Goal: Transaction & Acquisition: Purchase product/service

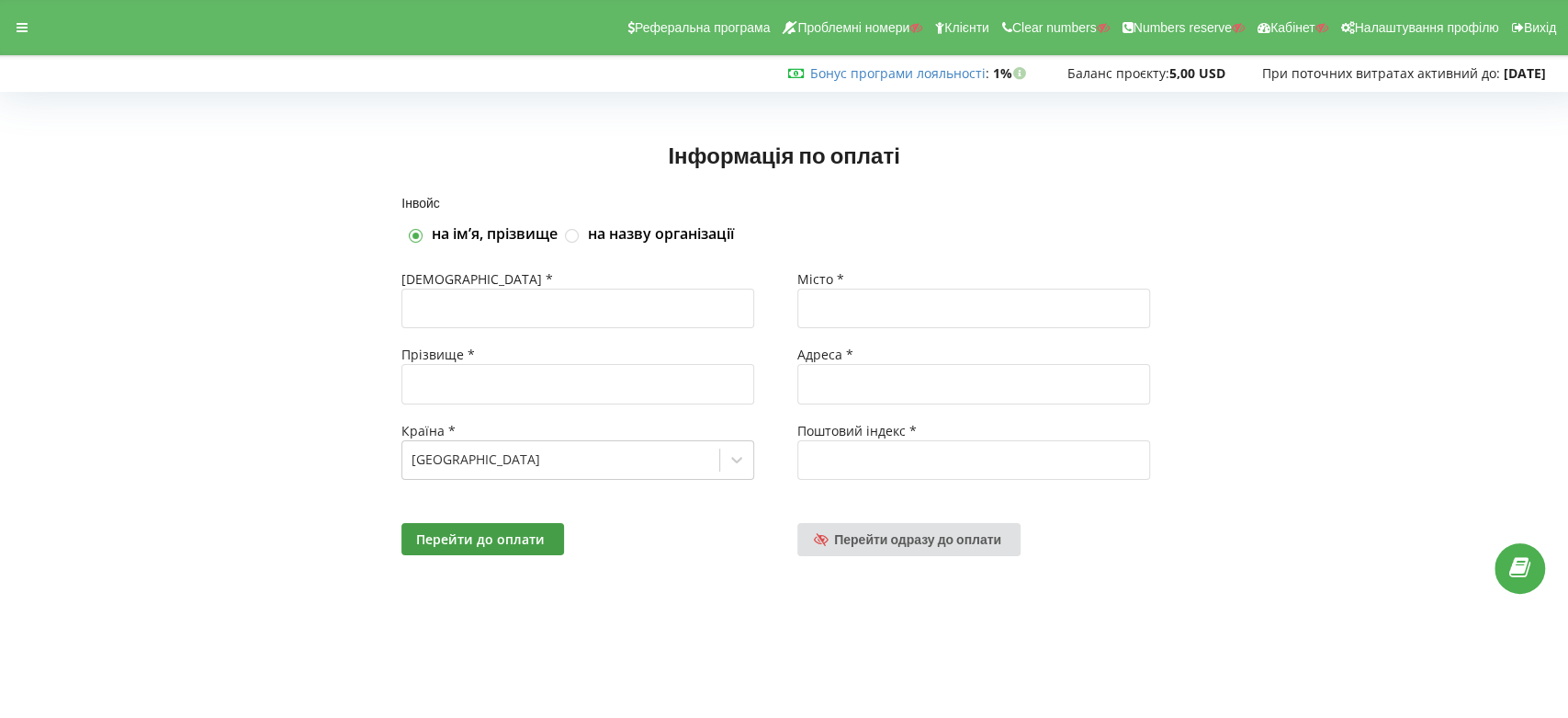
click at [912, 540] on span "Перейти одразу до оплати" at bounding box center [918, 539] width 168 height 15
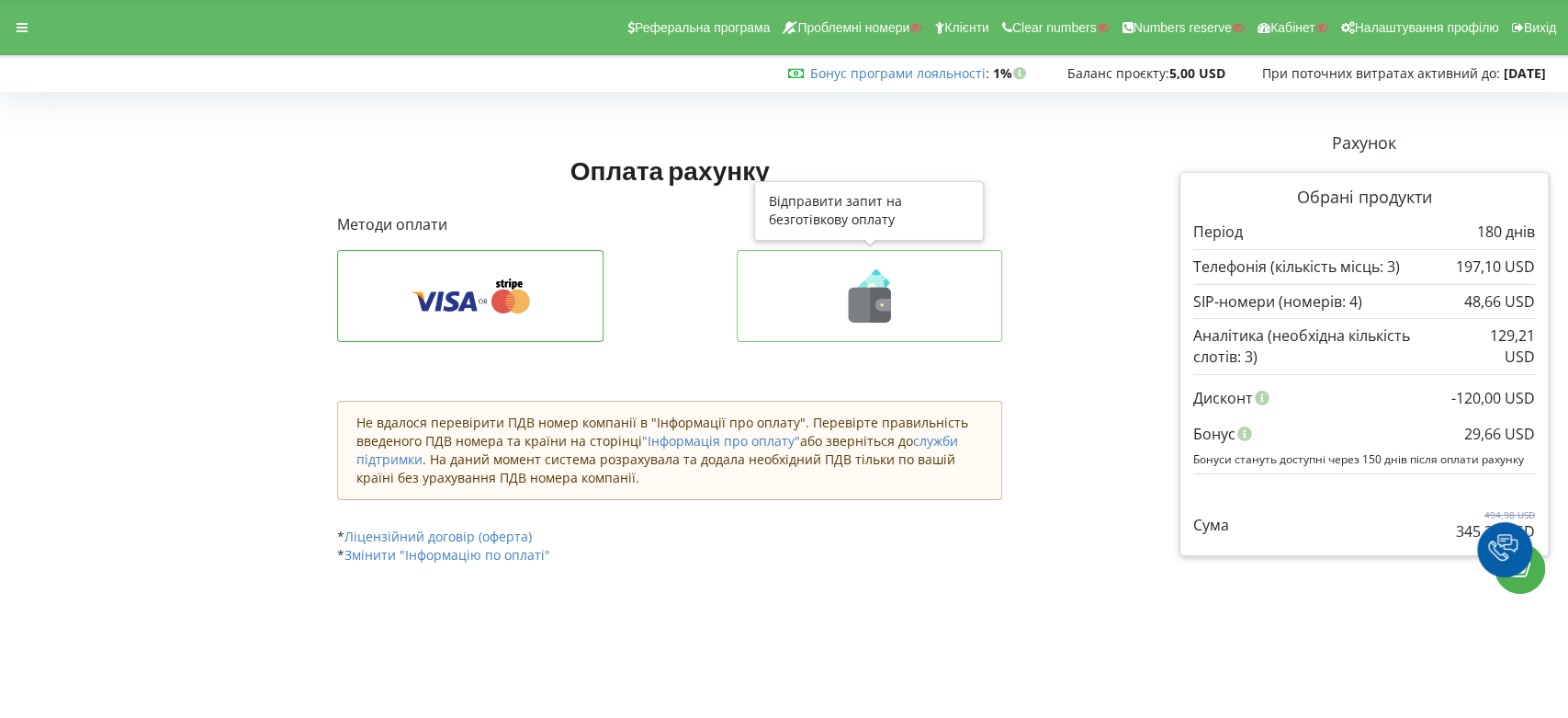
click at [885, 298] on icon at bounding box center [880, 306] width 21 height 35
